Goal: Find specific page/section: Find specific page/section

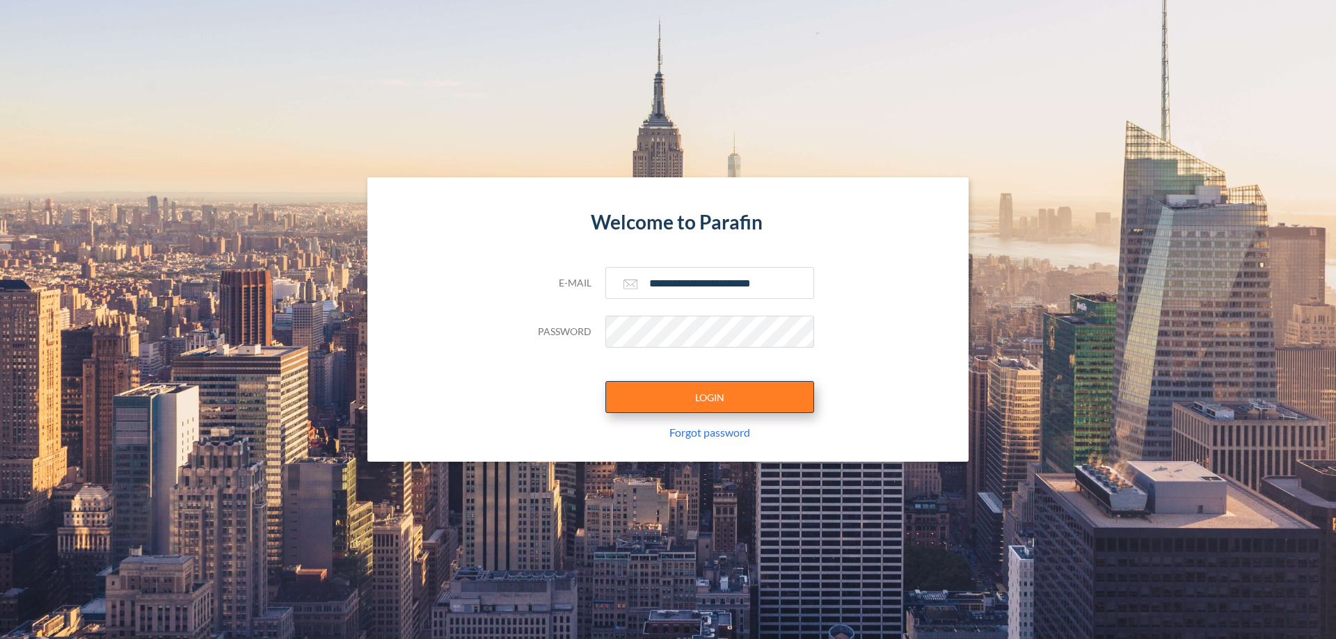
click at [710, 397] on button "LOGIN" at bounding box center [709, 397] width 209 height 32
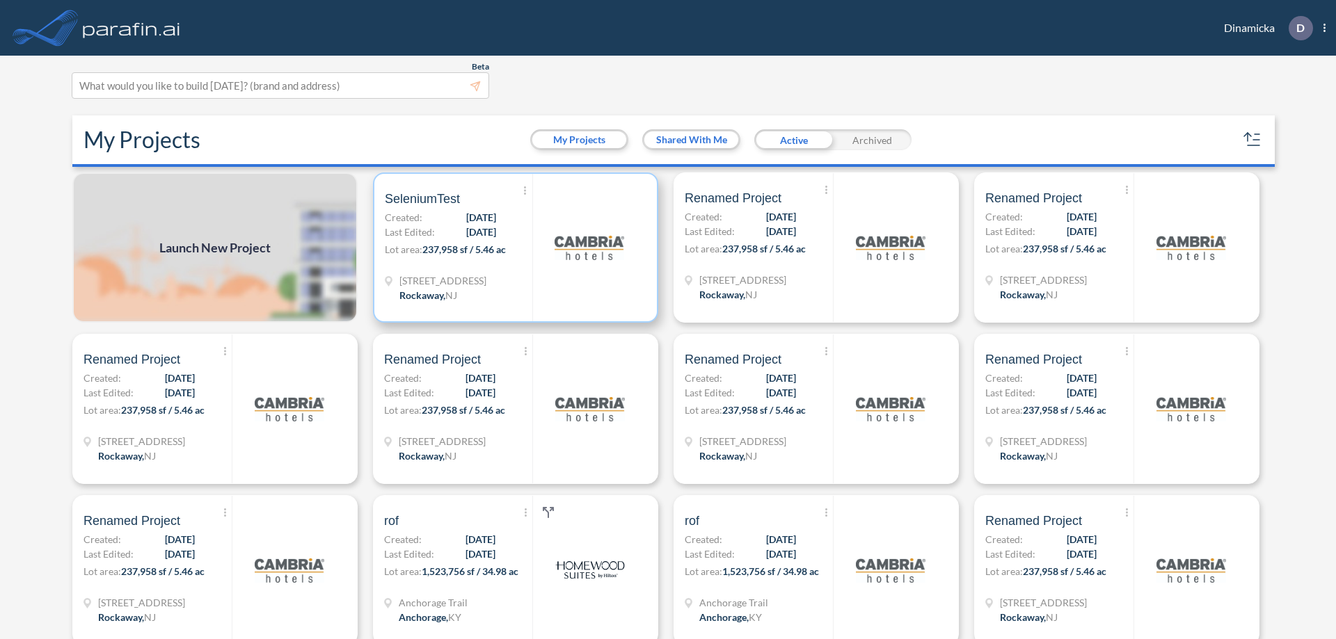
scroll to position [3, 0]
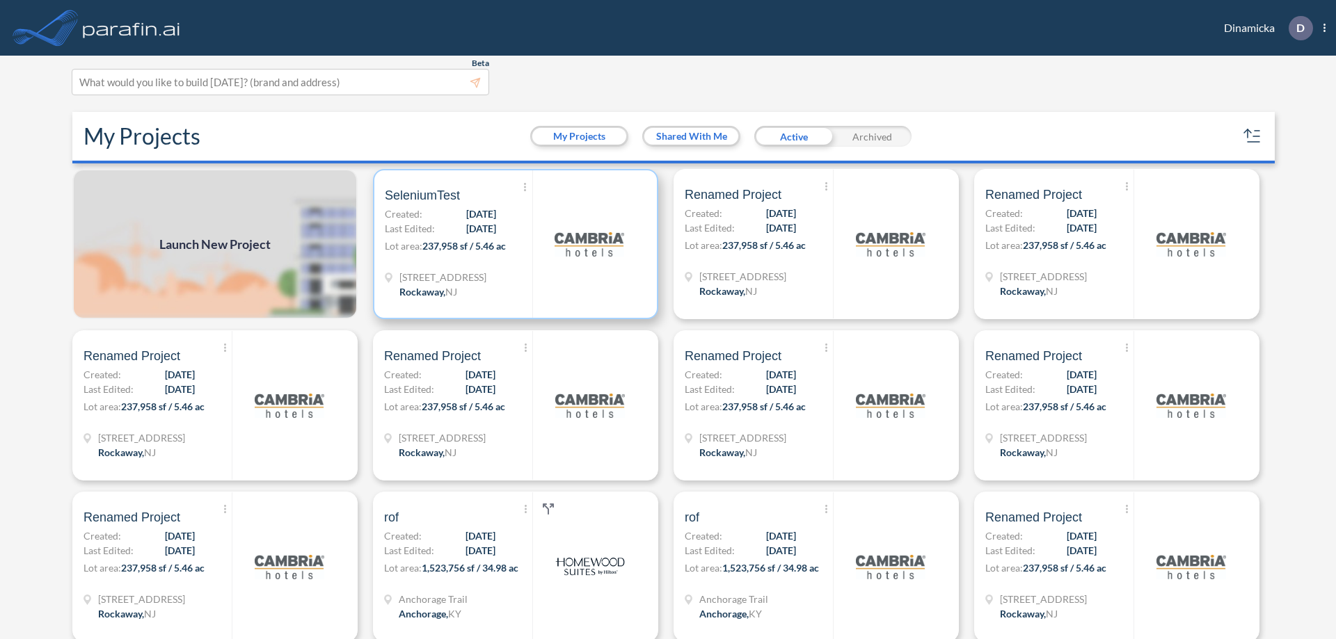
click at [513, 244] on p "Lot area: 237,958 sf / 5.46 ac" at bounding box center [459, 249] width 148 height 20
